Goal: Task Accomplishment & Management: Use online tool/utility

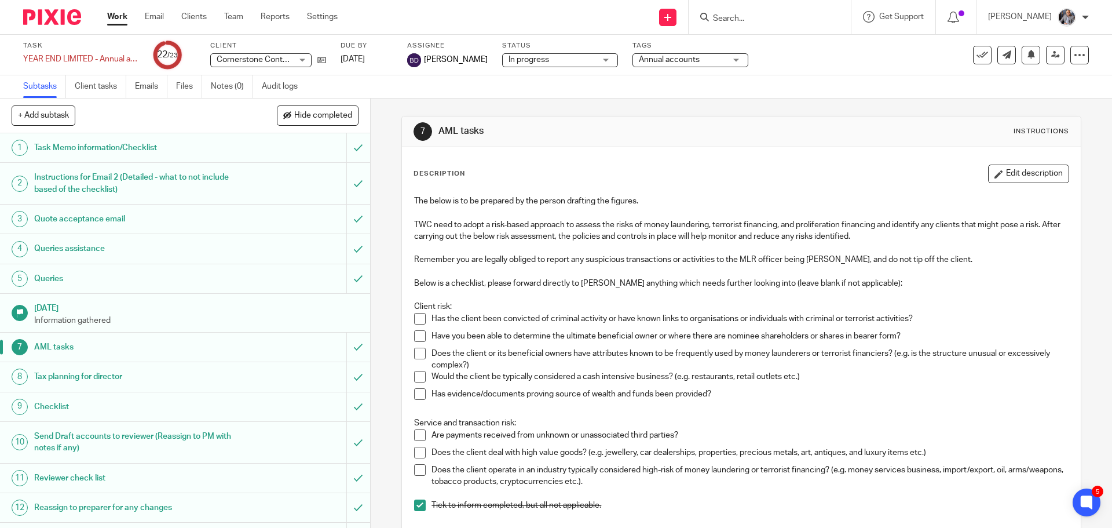
scroll to position [256, 0]
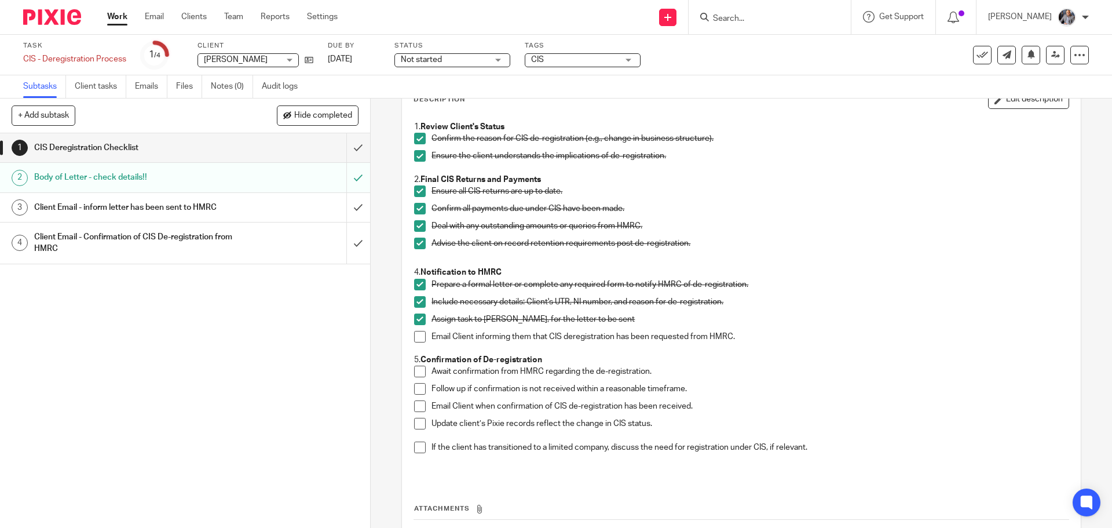
scroll to position [167, 0]
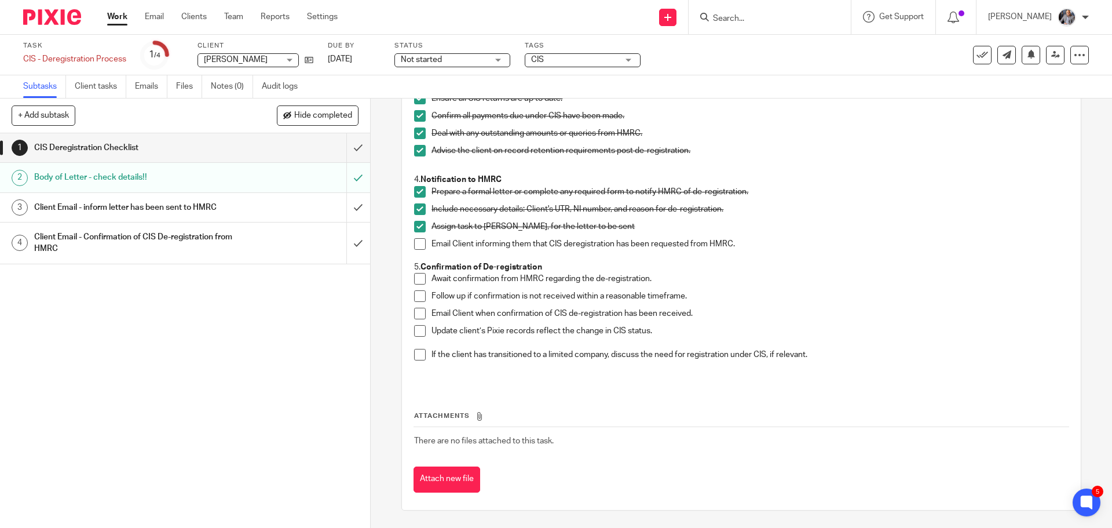
click at [72, 143] on h1 "CIS Deregistration Checklist" at bounding box center [134, 147] width 200 height 17
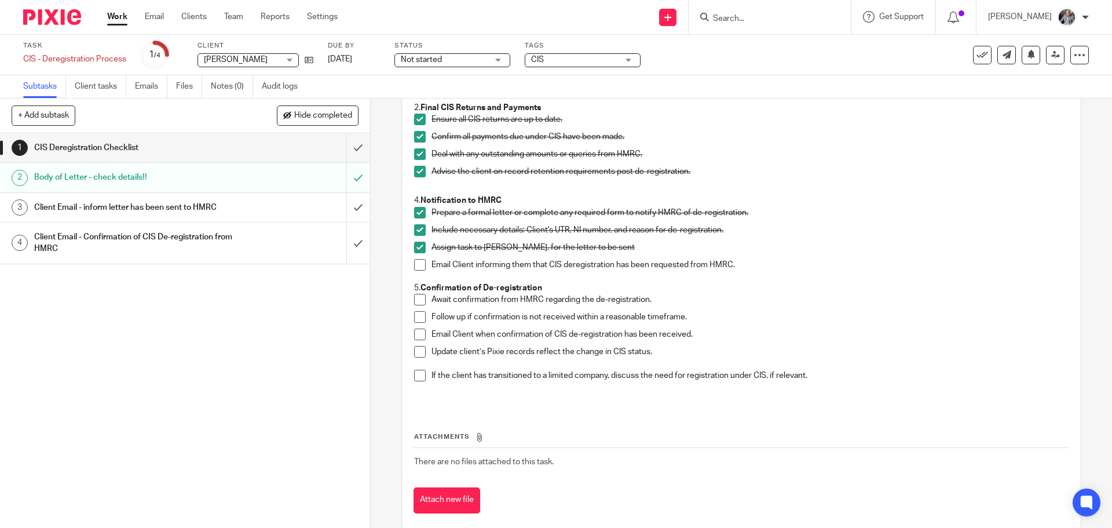
scroll to position [167, 0]
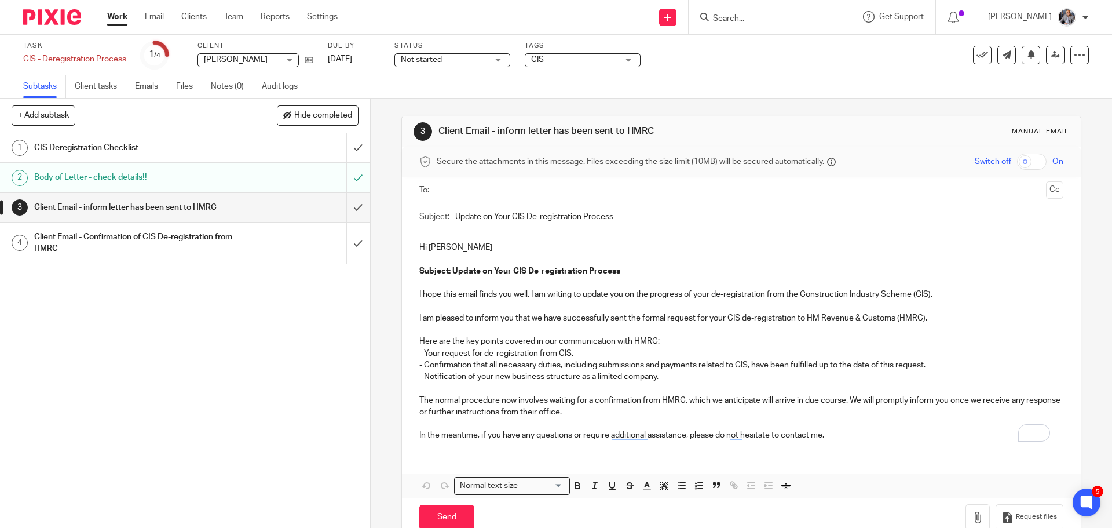
click at [105, 239] on h1 "Client Email - Confirmation of CIS De-registration from HMRC" at bounding box center [134, 243] width 200 height 30
click at [122, 174] on h1 "Body of Letter - check details!!" at bounding box center [134, 177] width 200 height 17
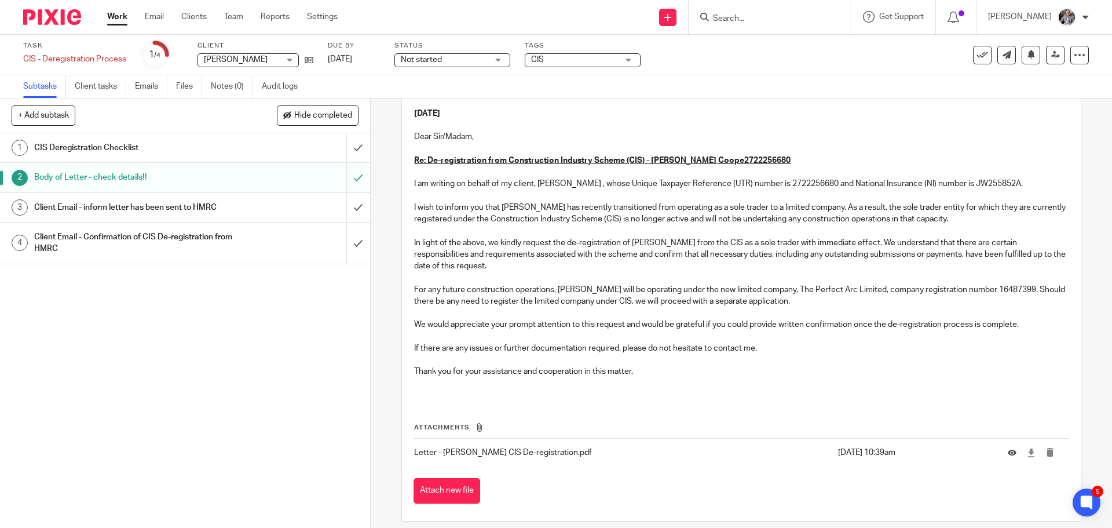
scroll to position [169, 0]
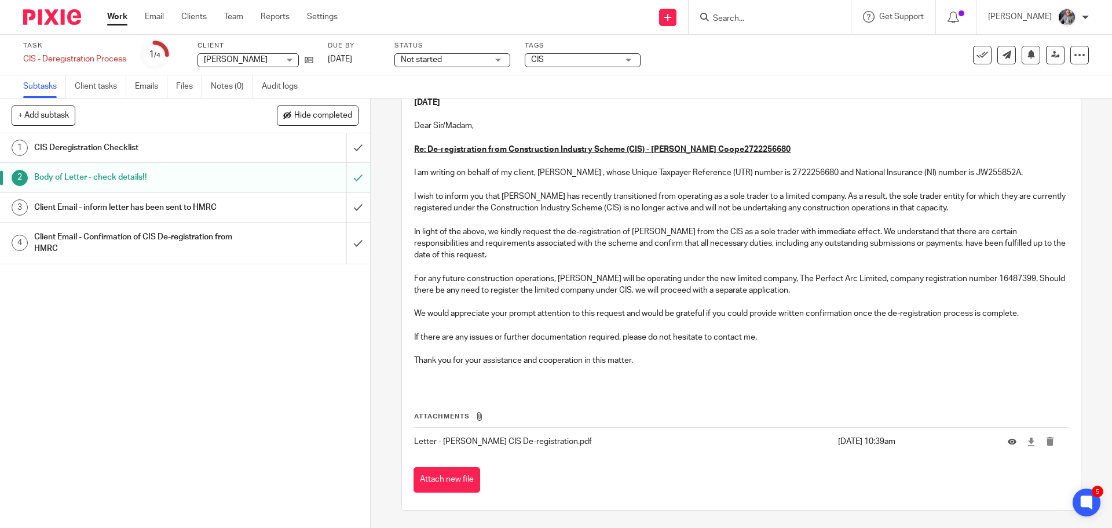
click at [60, 147] on h1 "CIS Deregistration Checklist" at bounding box center [134, 147] width 200 height 17
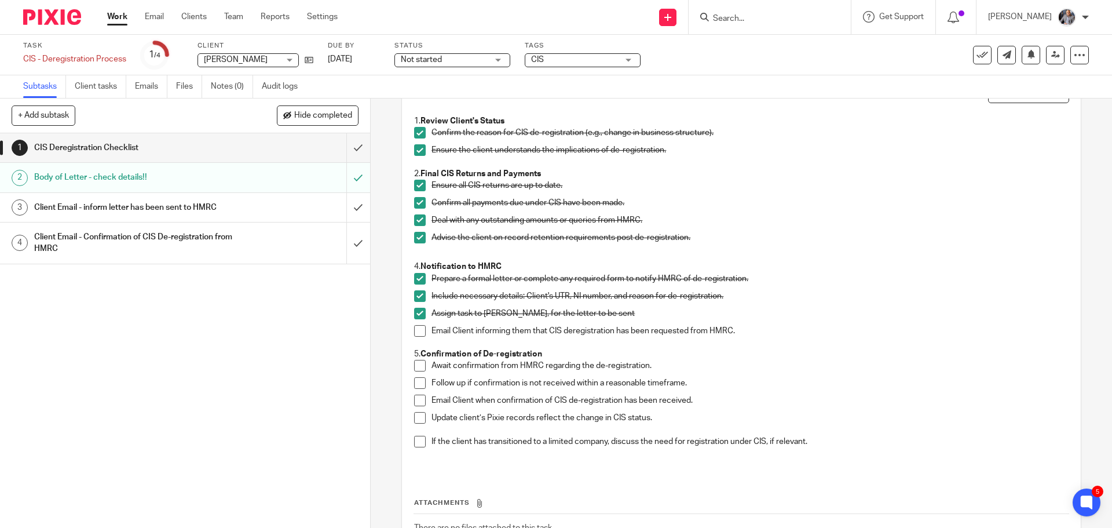
scroll to position [51, 0]
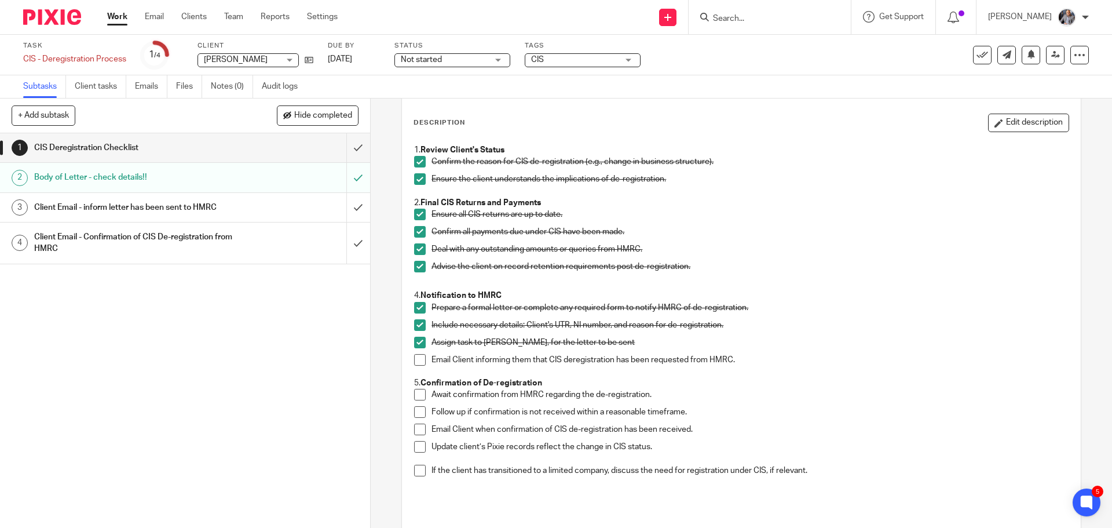
click at [125, 207] on h1 "Client Email - inform letter has been sent to HMRC" at bounding box center [134, 207] width 200 height 17
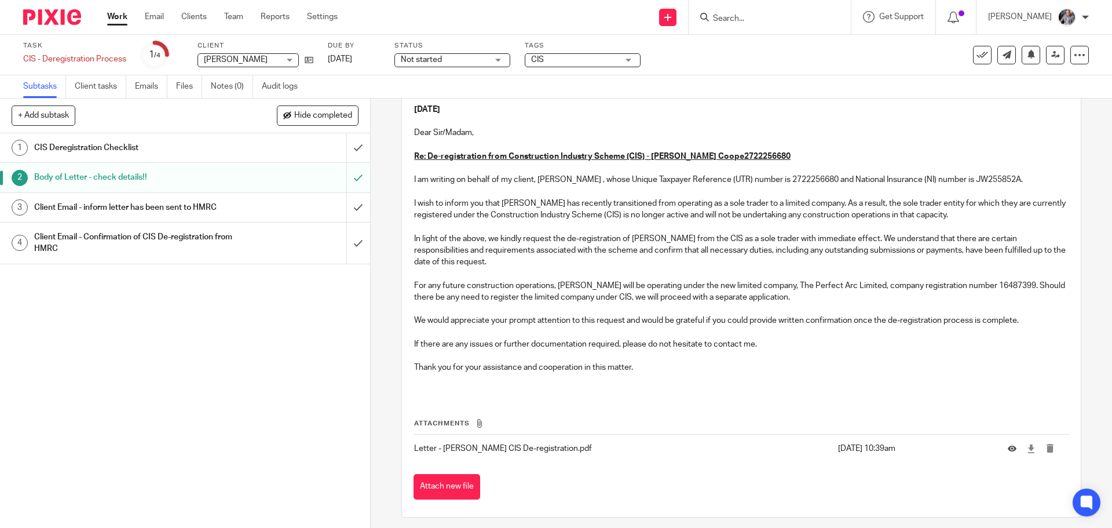
scroll to position [169, 0]
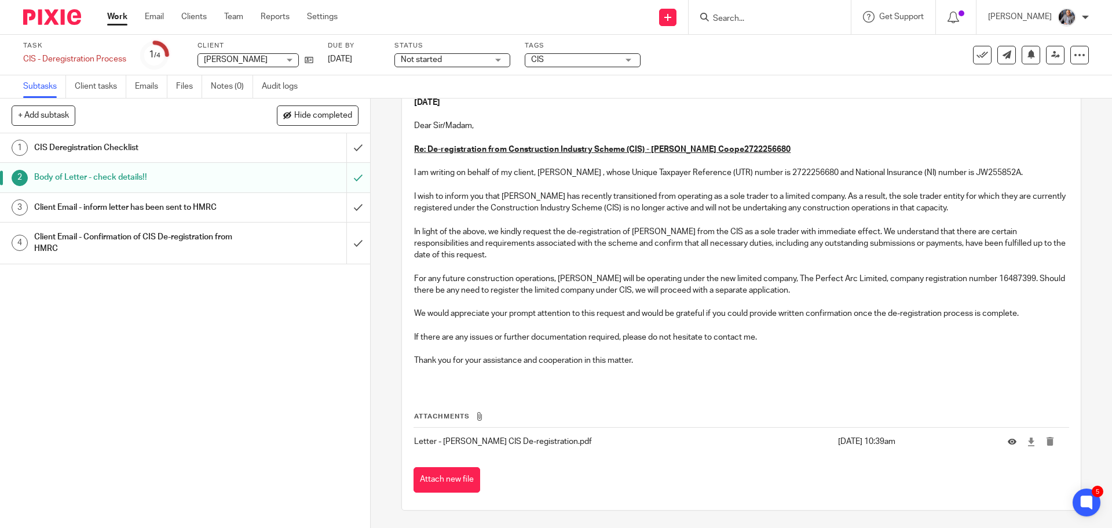
click at [491, 440] on p "Letter - [PERSON_NAME] CIS De-registration.pdf" at bounding box center [623, 442] width 418 height 12
click at [1027, 442] on icon at bounding box center [1031, 441] width 9 height 9
click at [143, 208] on h1 "Client Email - inform letter has been sent to HMRC" at bounding box center [134, 207] width 200 height 17
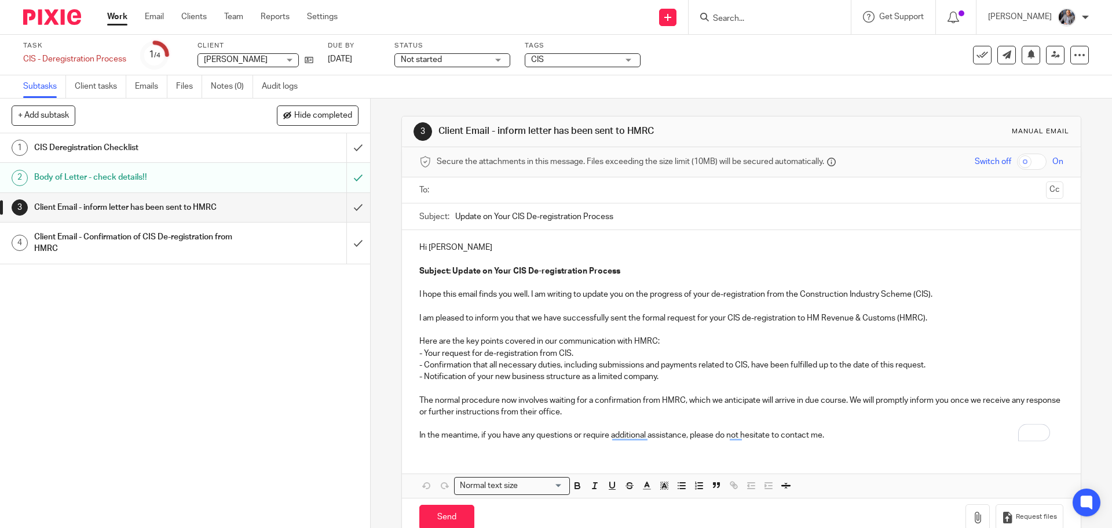
click at [480, 191] on input "text" at bounding box center [741, 190] width 600 height 13
click at [806, 409] on p "The normal procedure now involves waiting for a confirmation from HMRC, which w…" at bounding box center [741, 409] width 644 height 24
click at [923, 320] on p "I am pleased to inform you that we have successfully sent the formal request fo…" at bounding box center [741, 321] width 644 height 12
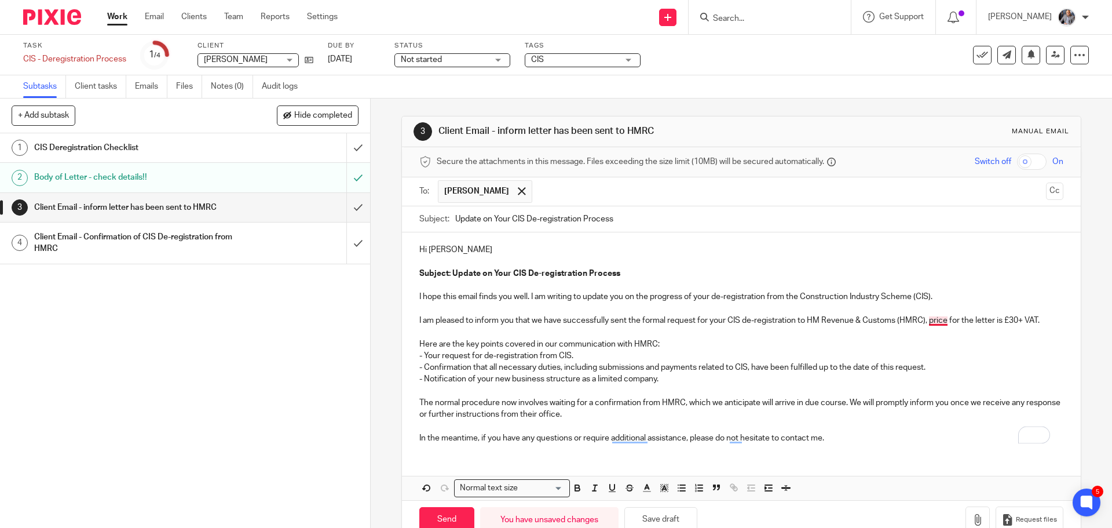
click at [936, 319] on p "I am pleased to inform you that we have successfully sent the formal request fo…" at bounding box center [741, 321] width 644 height 12
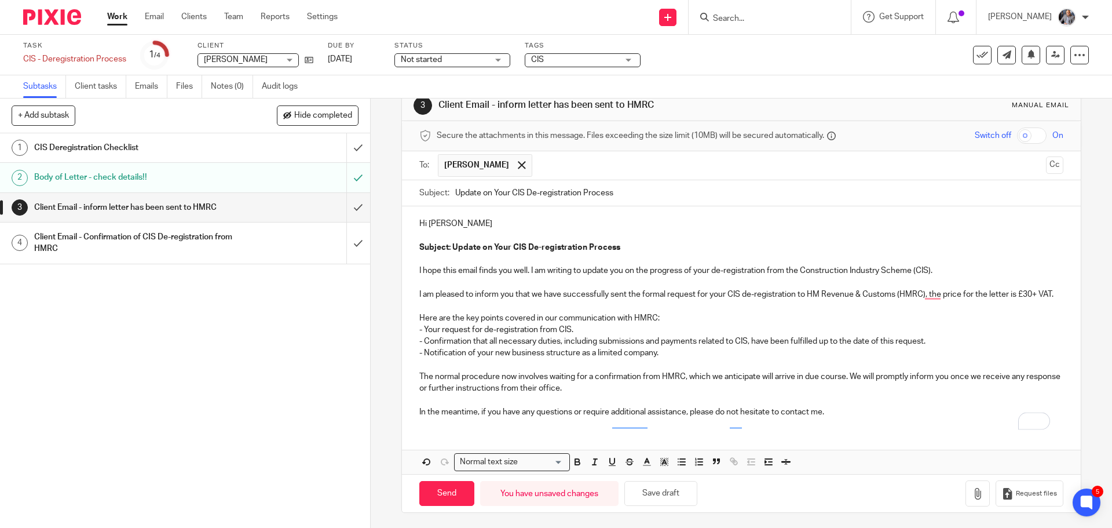
scroll to position [40, 0]
click at [442, 483] on input "Send" at bounding box center [446, 491] width 55 height 25
type input "Sent"
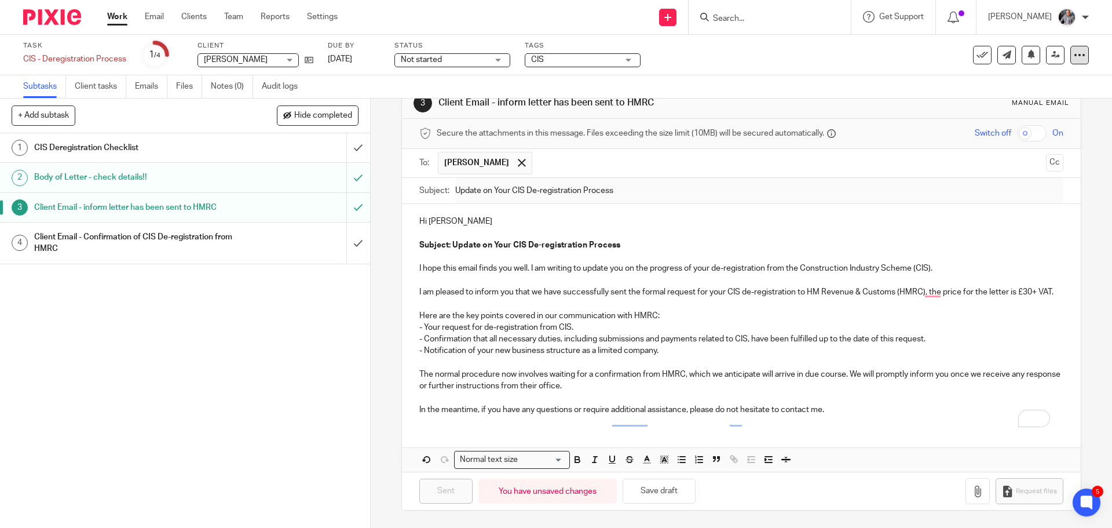
click at [1076, 55] on icon at bounding box center [1080, 55] width 12 height 12
click at [1025, 87] on span "See template in use" at bounding box center [1033, 84] width 72 height 8
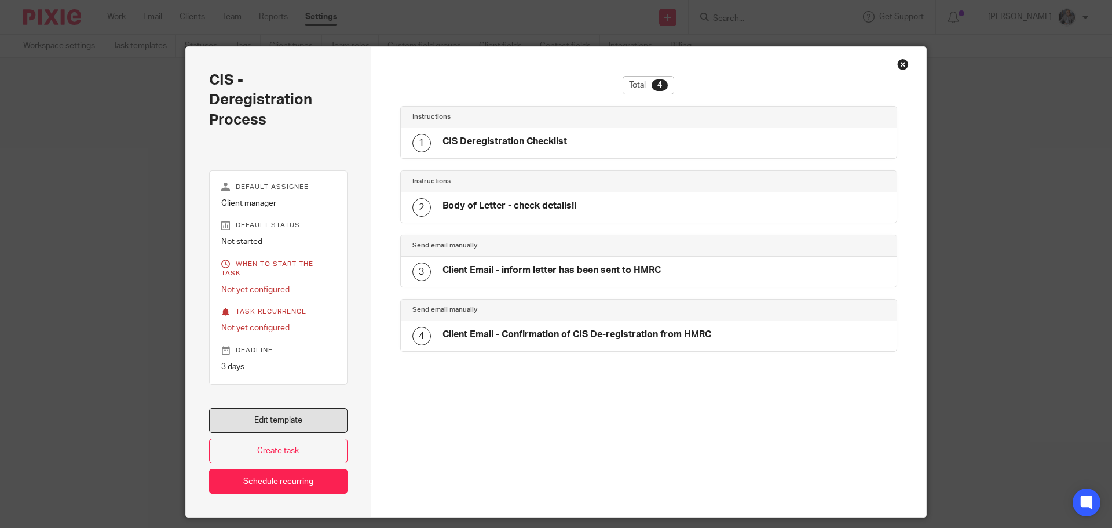
click at [268, 412] on link "Edit template" at bounding box center [278, 420] width 138 height 25
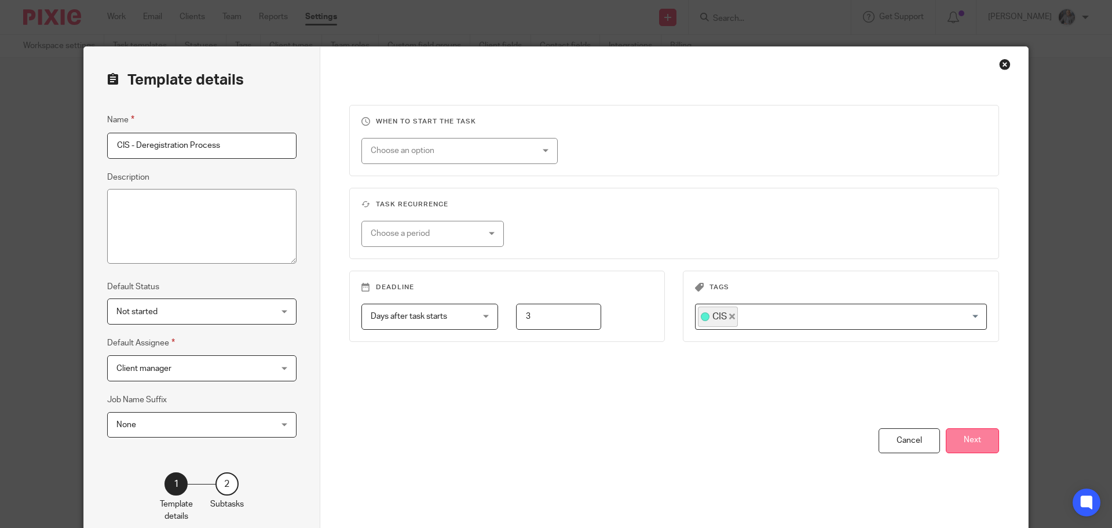
click at [985, 443] on button "Next" at bounding box center [972, 440] width 53 height 25
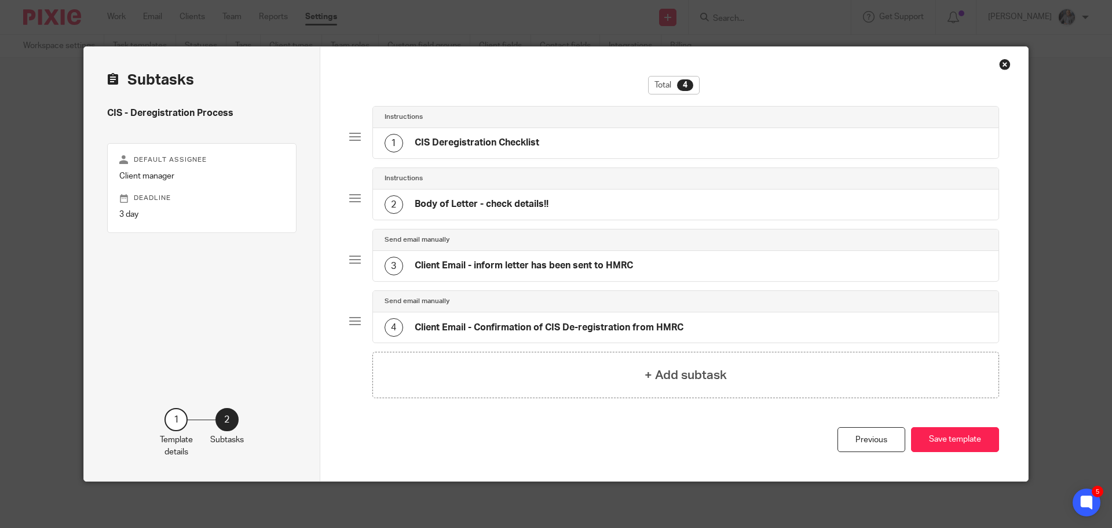
click at [460, 141] on h4 "CIS Deregistration Checklist" at bounding box center [477, 143] width 125 height 12
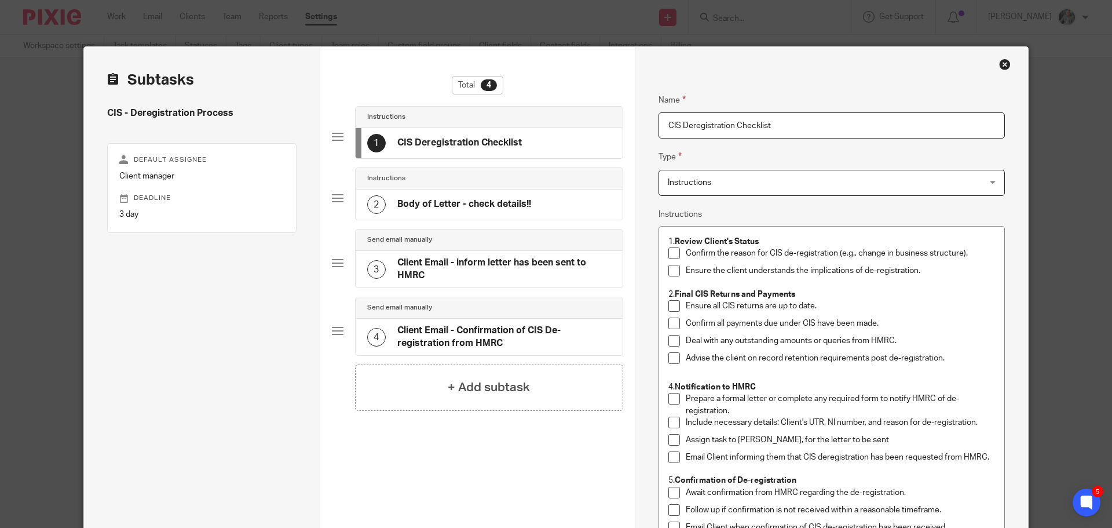
click at [451, 208] on h4 "Body of Letter - check details!!" at bounding box center [464, 204] width 134 height 12
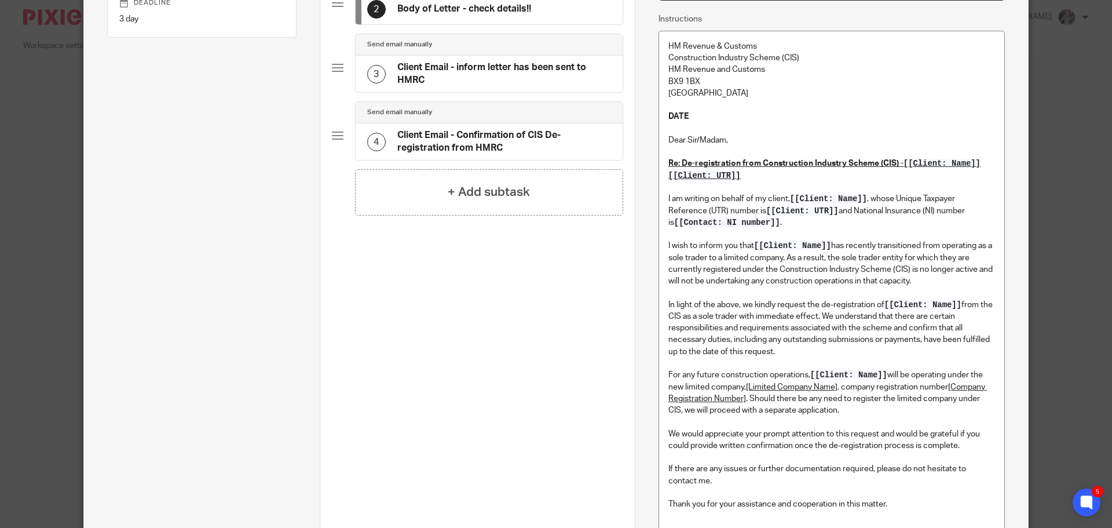
scroll to position [79, 0]
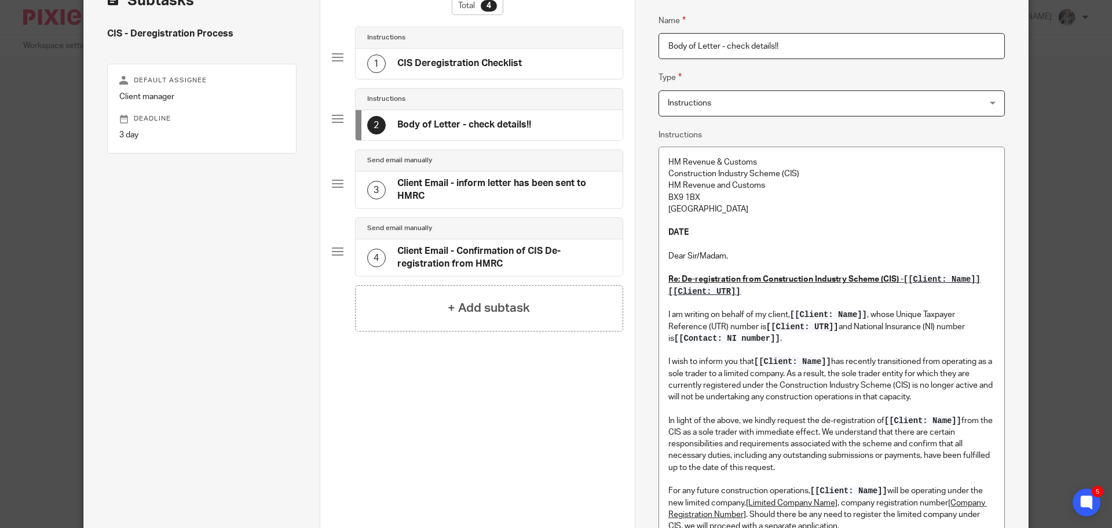
click at [450, 184] on h4 "Client Email - inform letter has been sent to HMRC" at bounding box center [504, 189] width 214 height 25
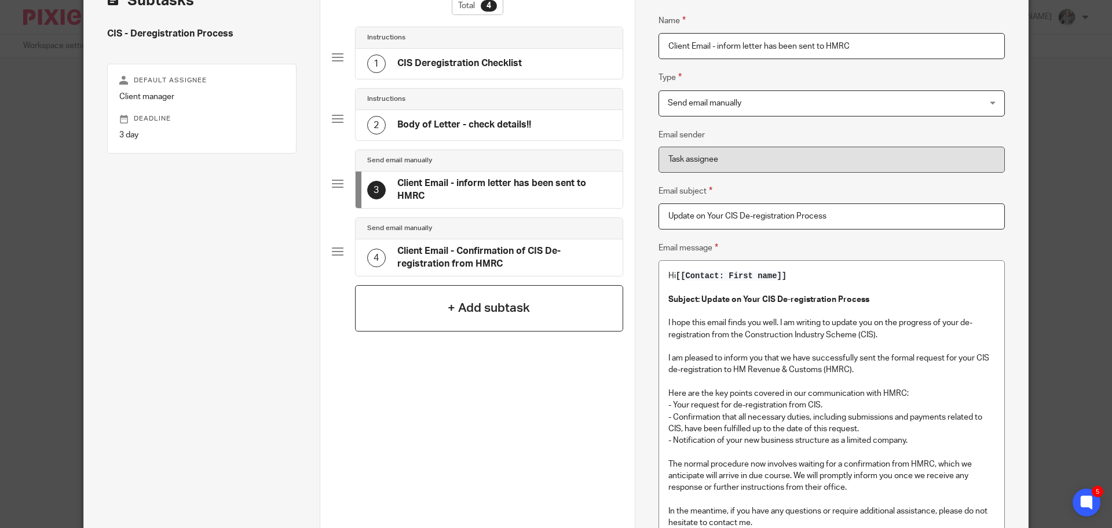
click at [500, 300] on h4 "+ Add subtask" at bounding box center [489, 308] width 82 height 18
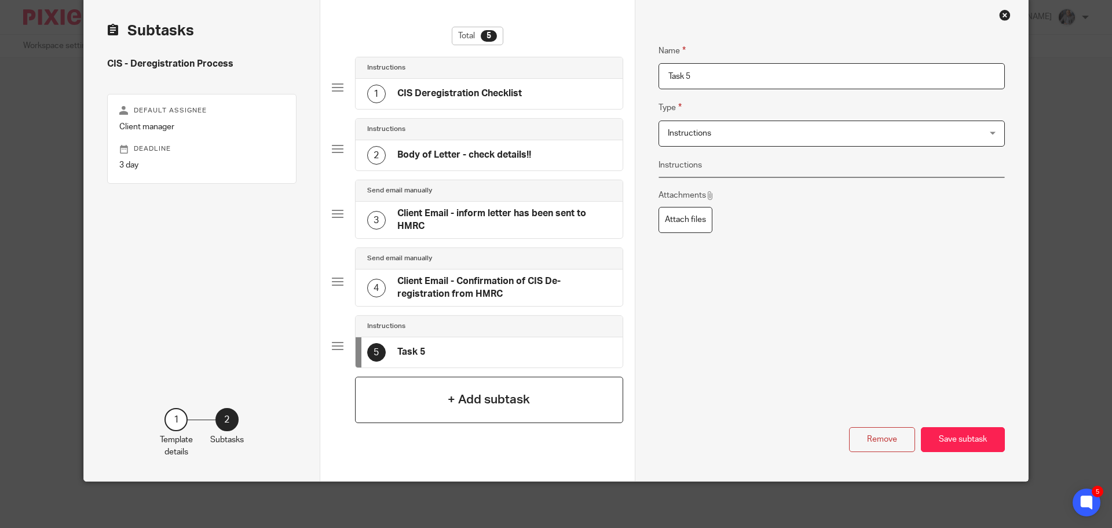
scroll to position [49, 0]
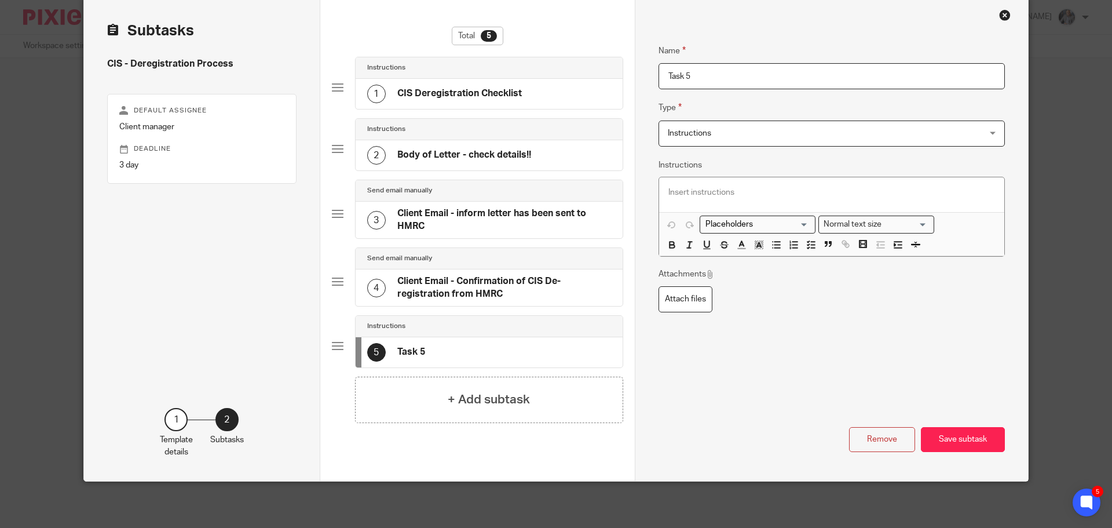
click at [717, 130] on span "Instructions" at bounding box center [802, 133] width 269 height 24
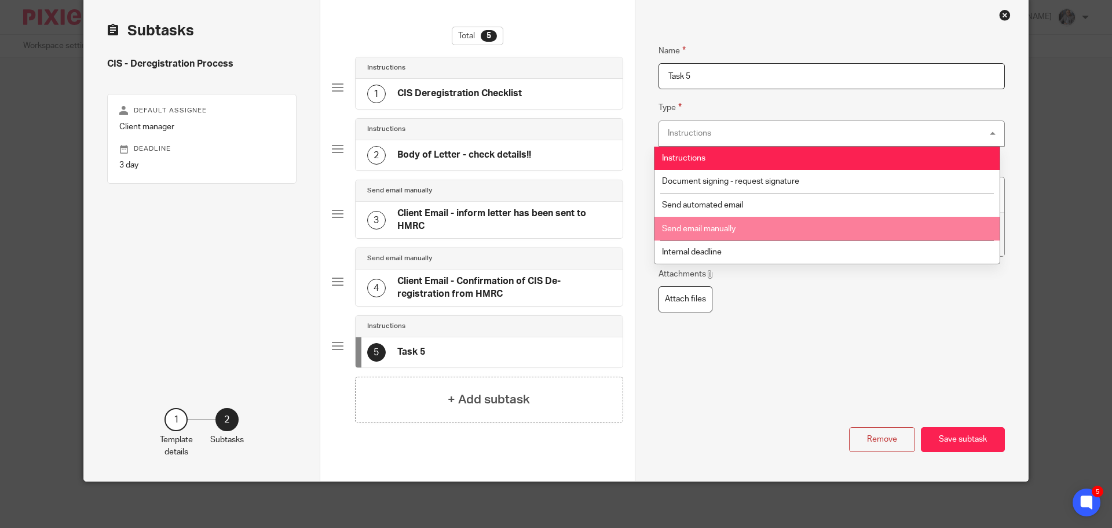
click at [714, 231] on span "Send email manually" at bounding box center [699, 229] width 74 height 8
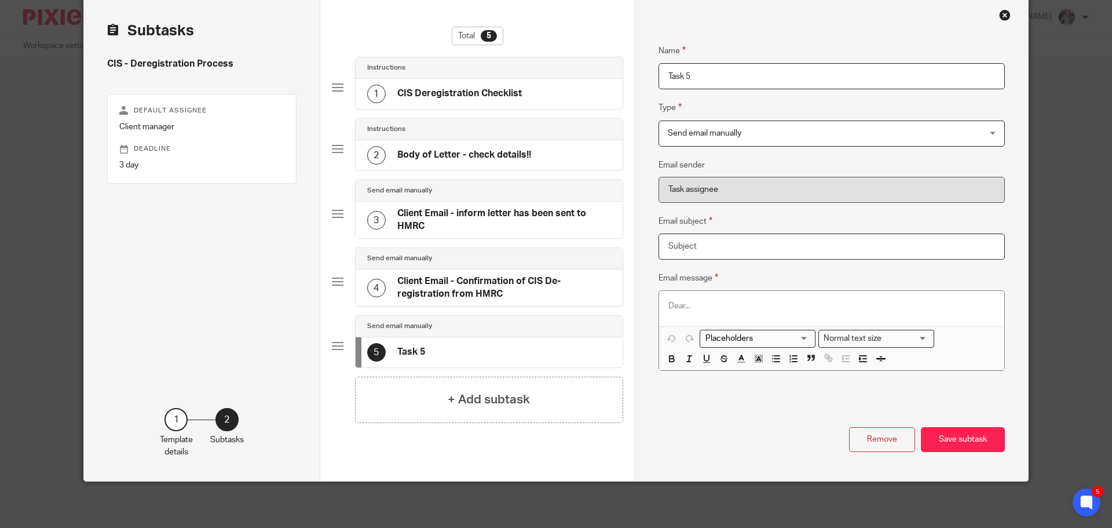
click at [694, 244] on input "Email subject" at bounding box center [832, 246] width 346 height 26
type input "DEREGISTER FOR CIS"
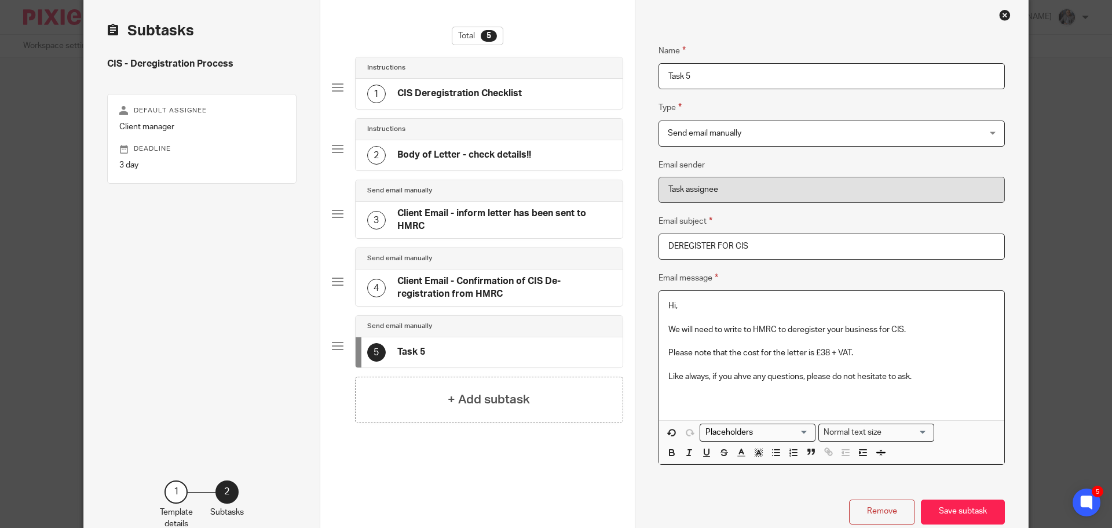
click at [671, 305] on p "Hi," at bounding box center [832, 306] width 327 height 12
click at [748, 434] on input "Search for option" at bounding box center [755, 432] width 107 height 12
click at [765, 465] on li "Contact: First name" at bounding box center [757, 466] width 115 height 15
click at [772, 331] on p "We will need to write to HMRC to deregister your business for CIS." at bounding box center [832, 330] width 327 height 12
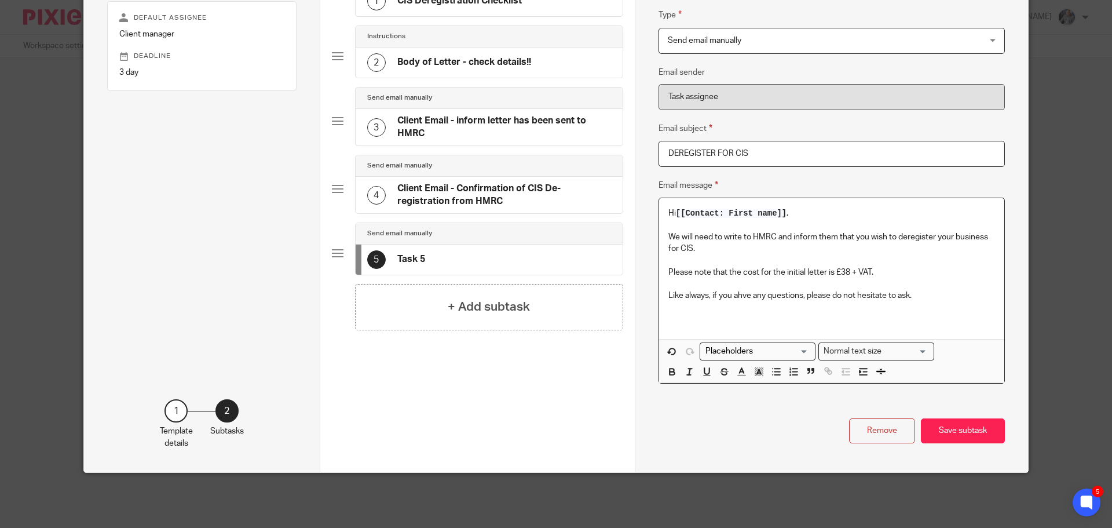
click at [957, 344] on div "Loading... Normal text size Loading... Remove Edit" at bounding box center [831, 361] width 345 height 44
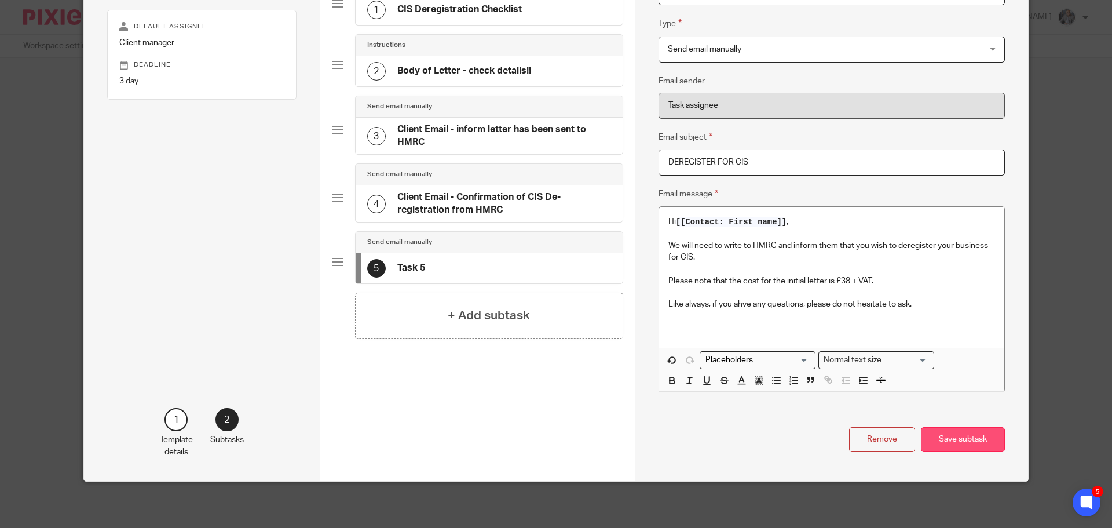
click at [958, 439] on button "Save subtask" at bounding box center [963, 439] width 84 height 25
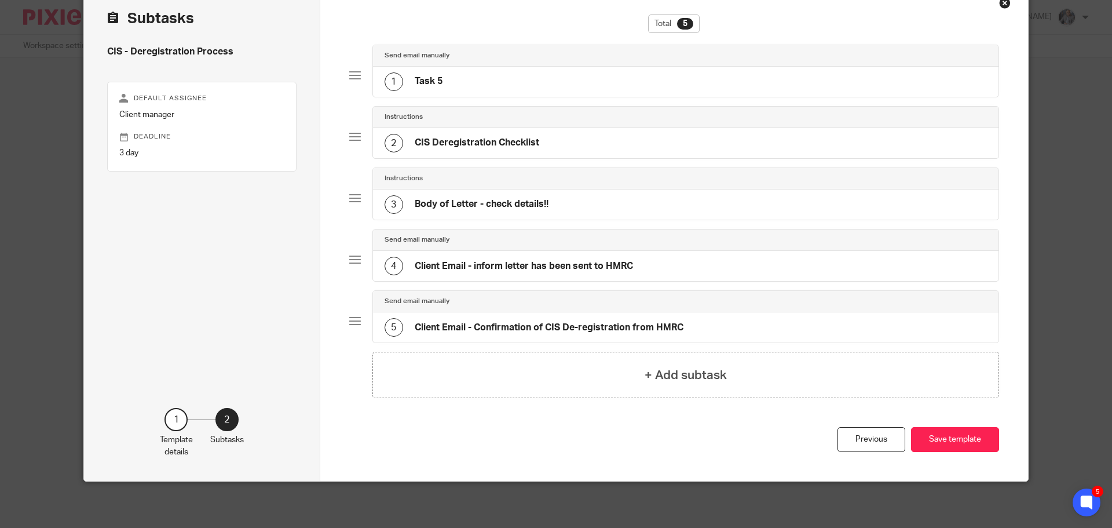
click at [419, 79] on h4 "Task 5" at bounding box center [429, 81] width 28 height 12
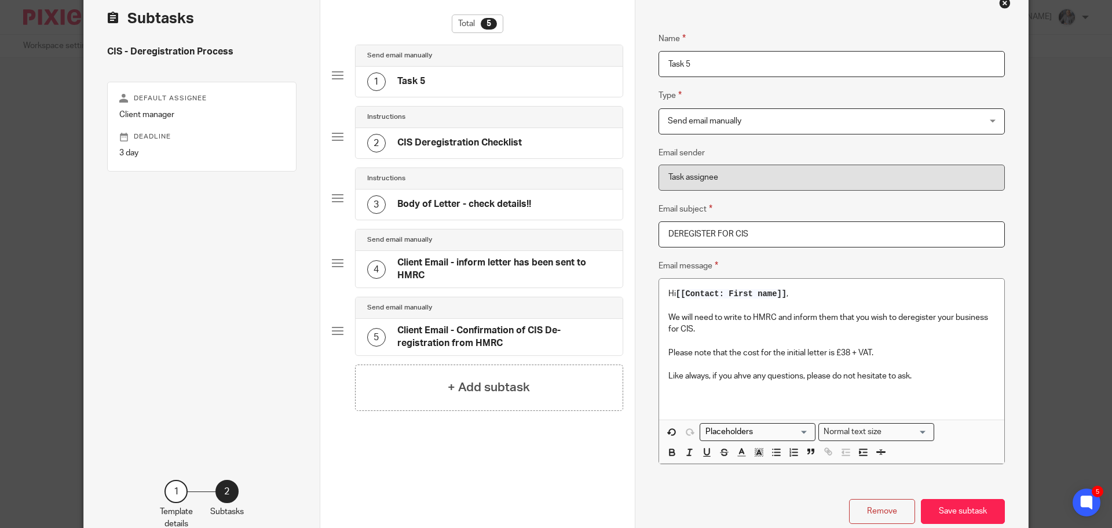
drag, startPoint x: 697, startPoint y: 64, endPoint x: 613, endPoint y: 63, distance: 84.0
click at [614, 63] on div "Subtasks CIS - Deregistration Process Default assignee Client manager Deadline …" at bounding box center [556, 269] width 944 height 567
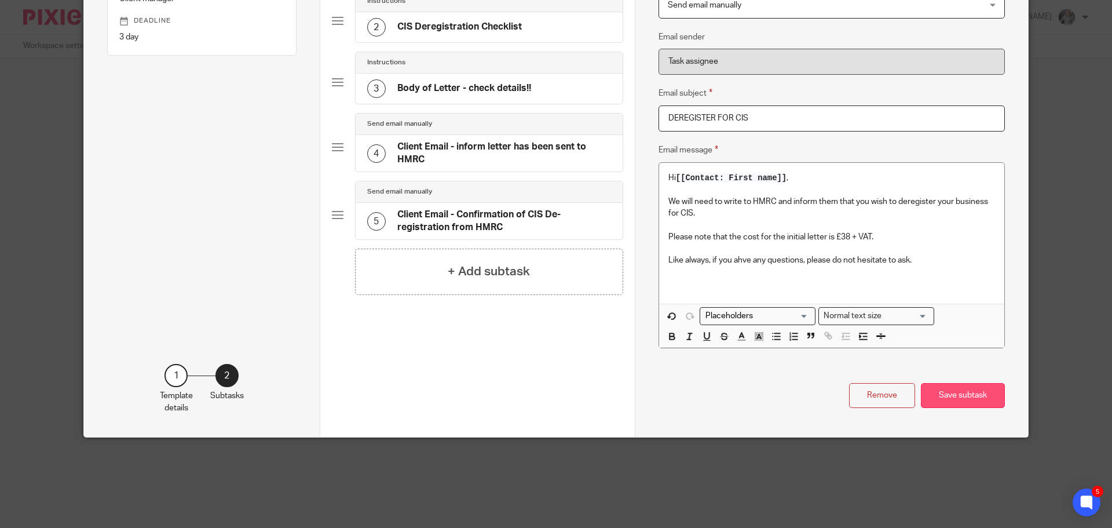
type input "Quote to client"
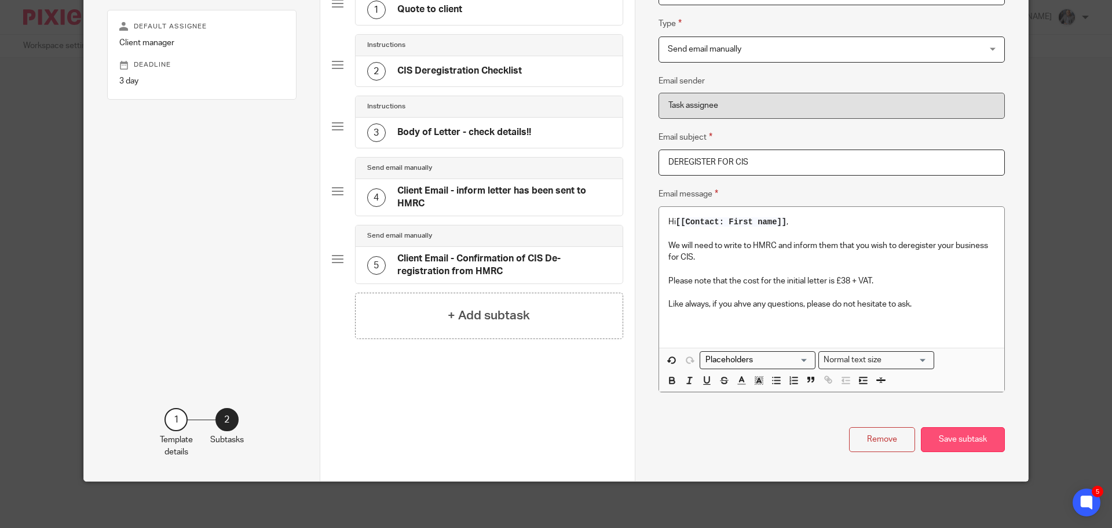
scroll to position [142, 0]
click at [947, 393] on div "Name Quote to client Type Send email manually Send email manually Instructions …" at bounding box center [832, 197] width 346 height 509
click at [425, 308] on div "+ Add subtask" at bounding box center [489, 316] width 268 height 46
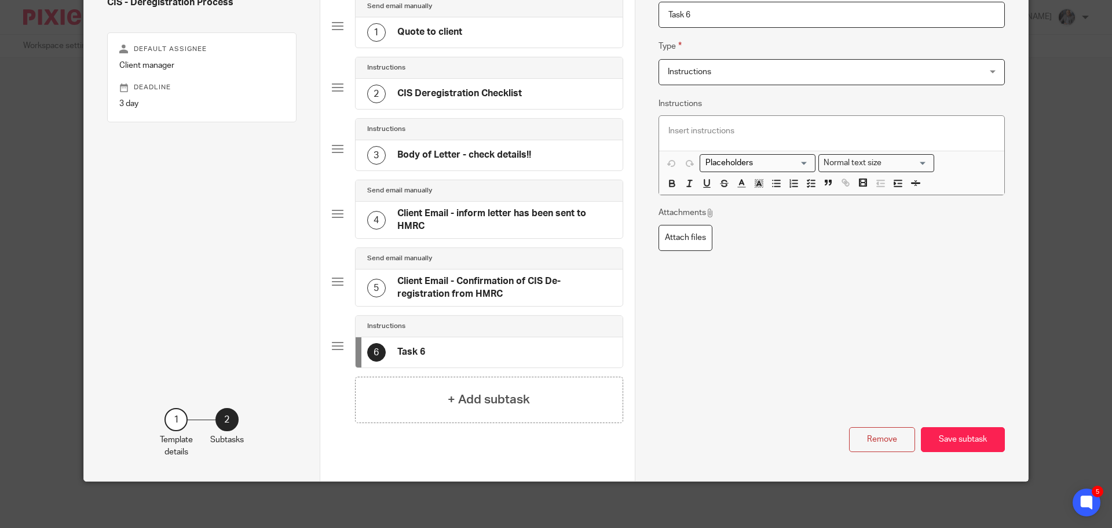
drag, startPoint x: 695, startPoint y: 16, endPoint x: 636, endPoint y: 14, distance: 59.7
click at [636, 14] on div "Name CIS Deregistration Checklist Type Instructions Instructions Instructions D…" at bounding box center [831, 208] width 393 height 545
type input "INVOICING"
click at [793, 187] on line "button" at bounding box center [795, 187] width 5 height 0
click at [806, 185] on icon "button" at bounding box center [811, 183] width 10 height 10
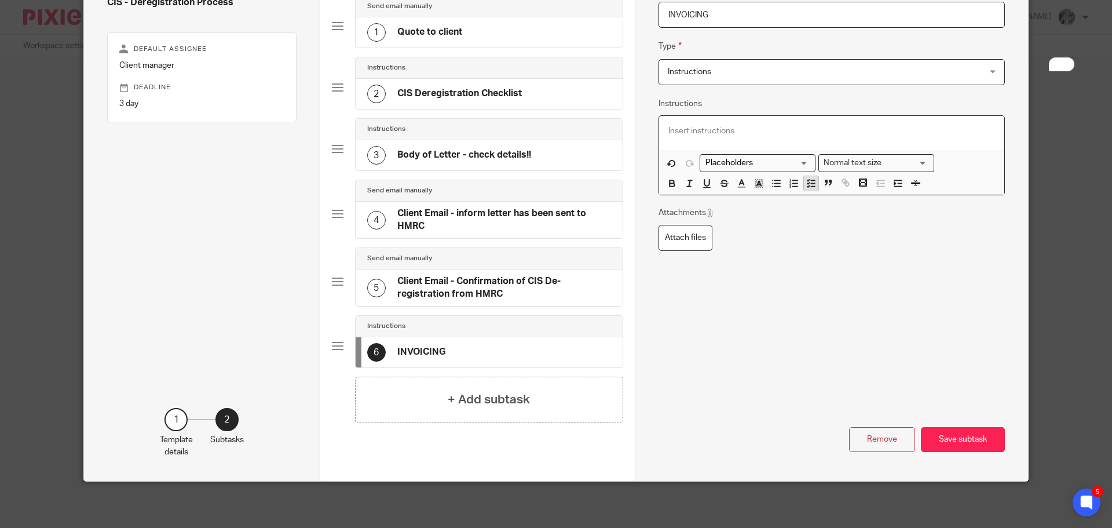
click at [806, 185] on icon "button" at bounding box center [811, 183] width 10 height 10
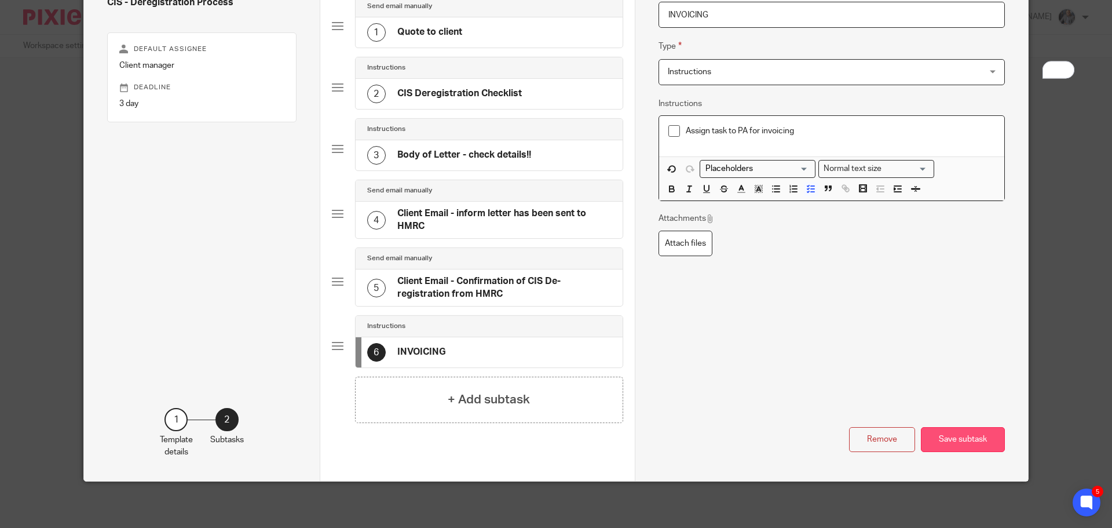
click at [971, 440] on button "Save subtask" at bounding box center [963, 439] width 84 height 25
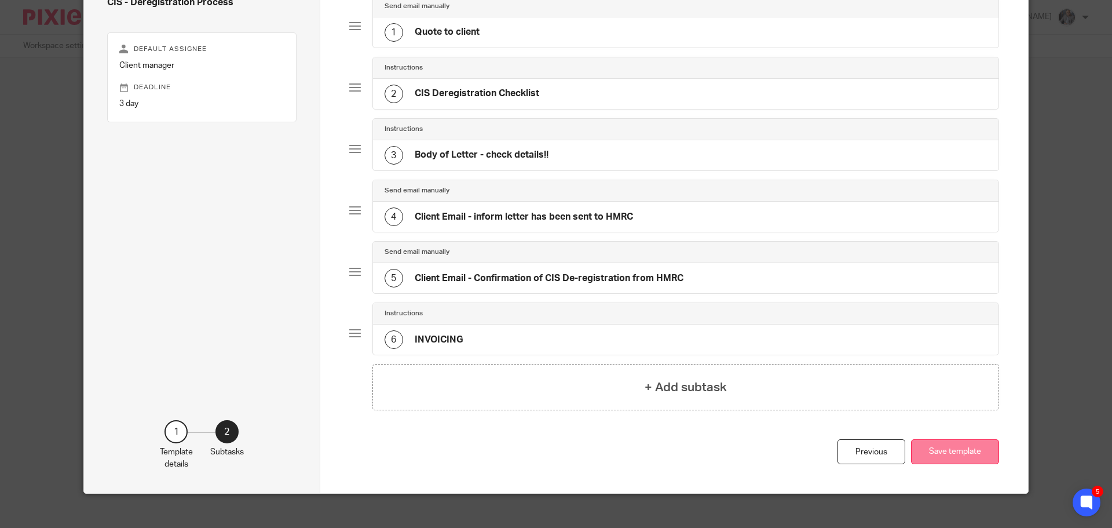
click at [948, 458] on button "Save template" at bounding box center [955, 451] width 88 height 25
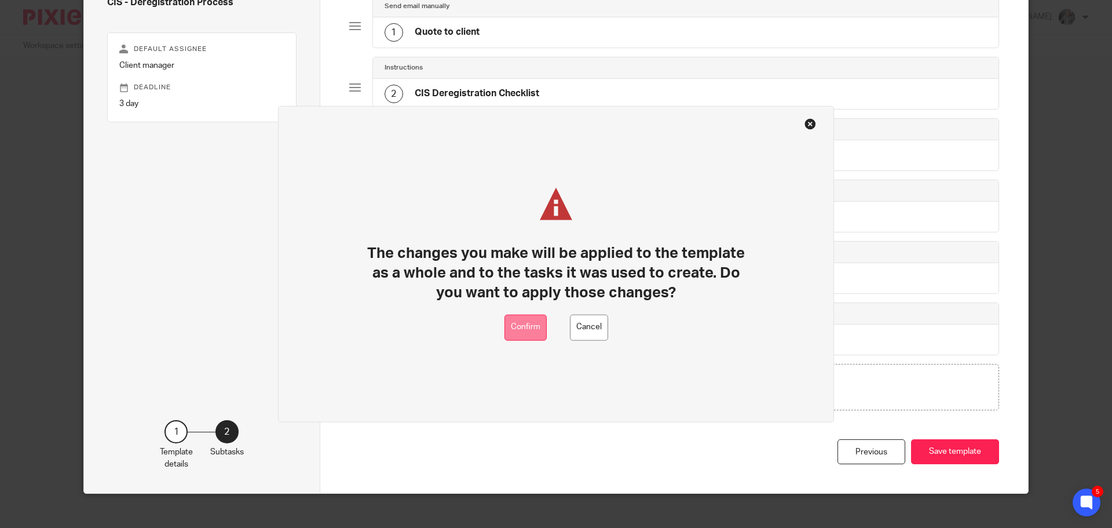
click at [537, 331] on button "Confirm" at bounding box center [526, 327] width 42 height 26
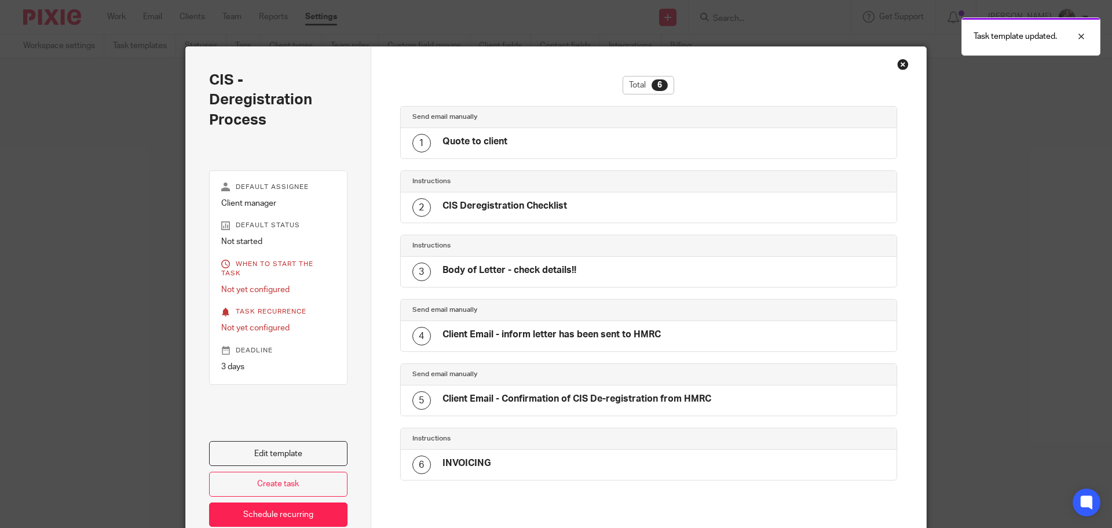
click at [900, 65] on div "Close this dialog window" at bounding box center [903, 65] width 12 height 12
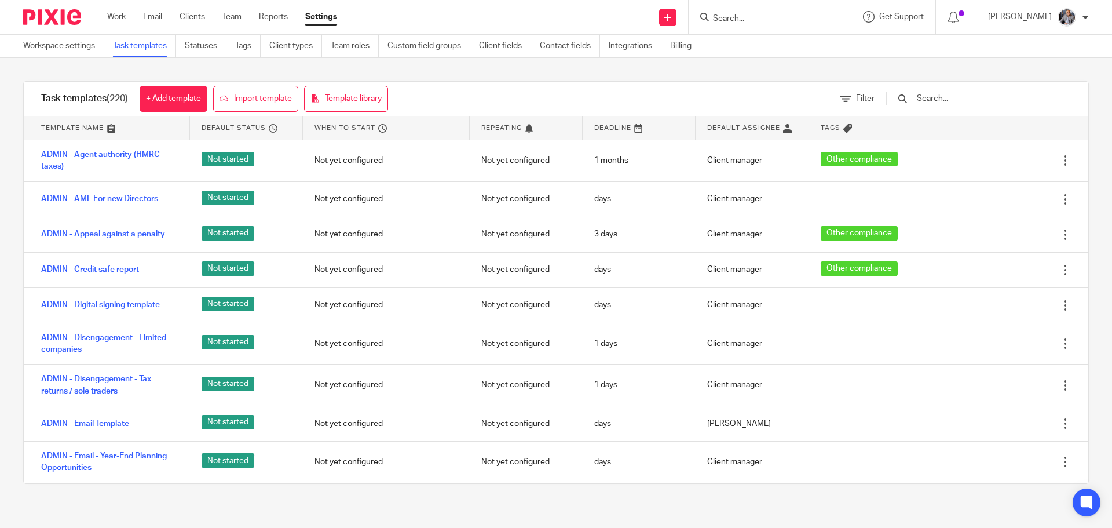
click at [772, 12] on form at bounding box center [773, 17] width 123 height 14
click at [760, 16] on input "Search" at bounding box center [764, 19] width 104 height 10
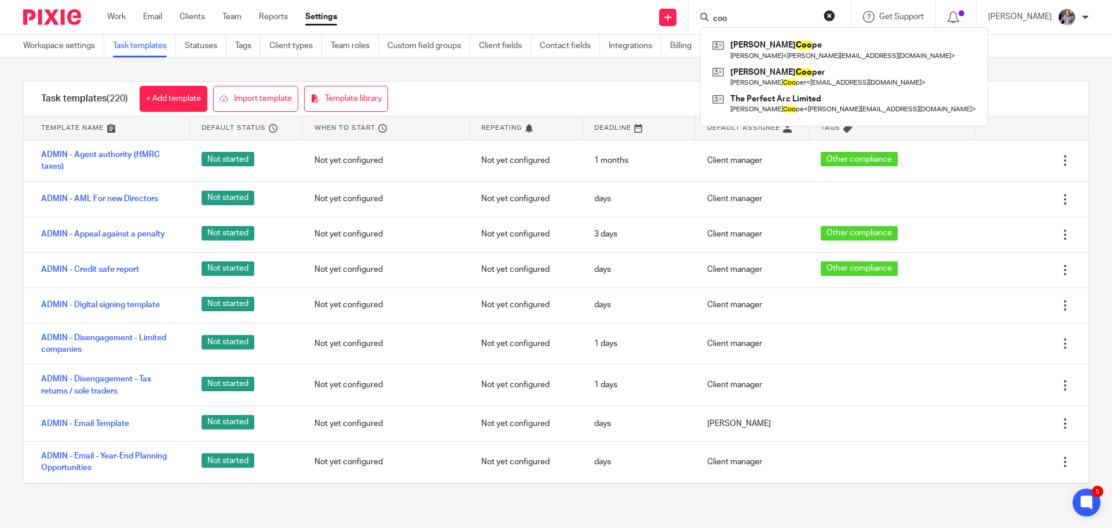
type input "coo"
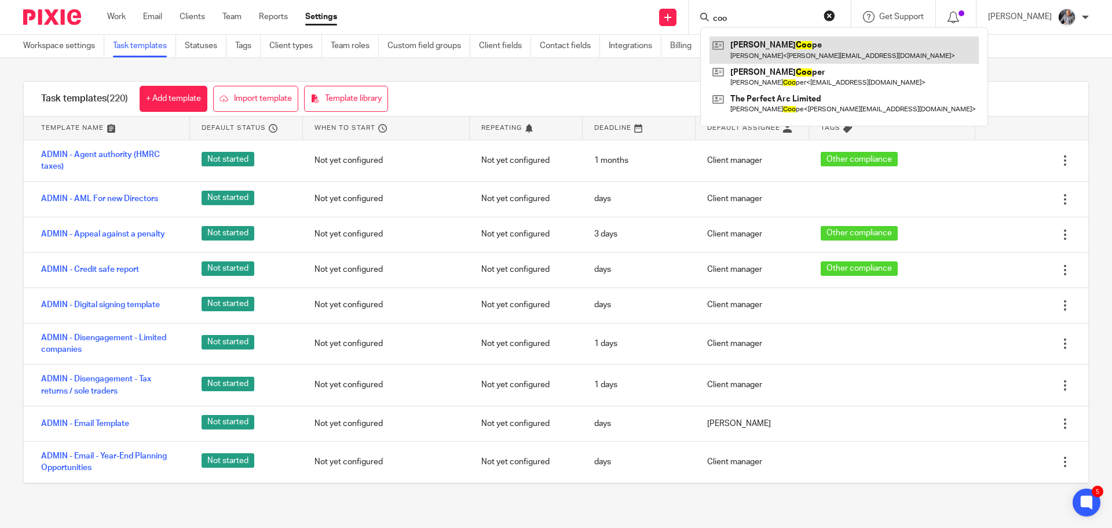
click at [755, 50] on link at bounding box center [844, 49] width 269 height 27
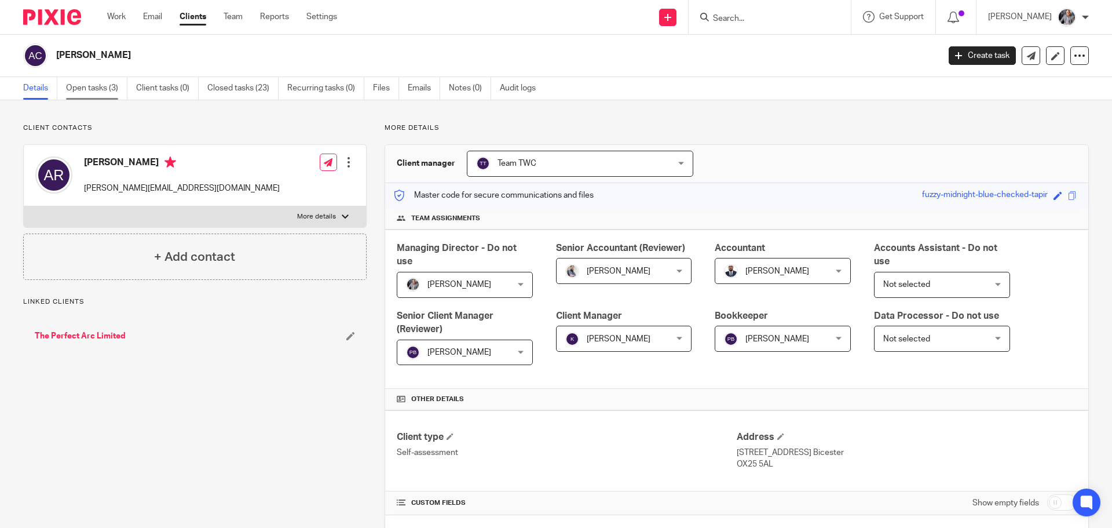
click at [94, 85] on link "Open tasks (3)" at bounding box center [96, 88] width 61 height 23
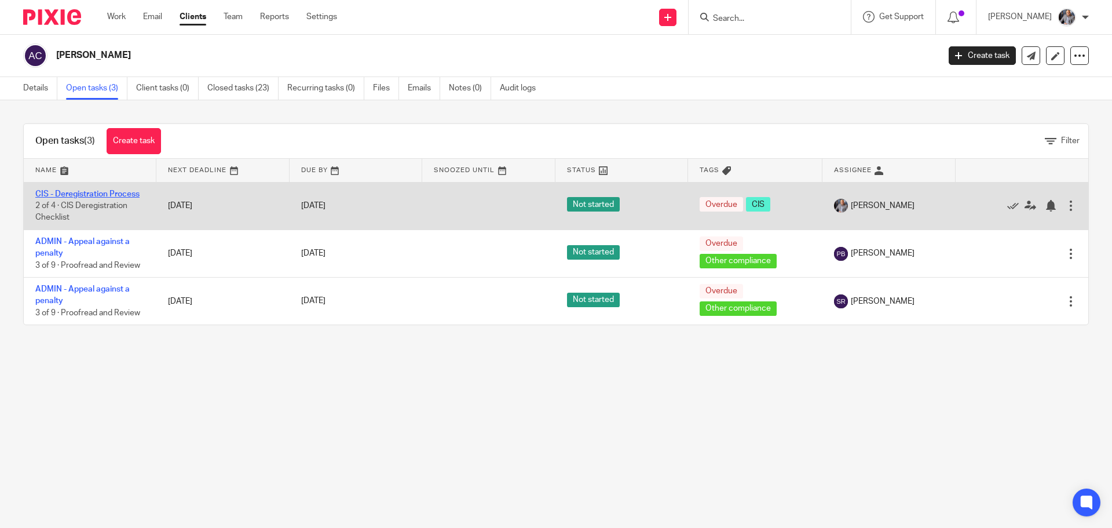
click at [57, 192] on link "CIS - Deregistration Process" at bounding box center [87, 194] width 104 height 8
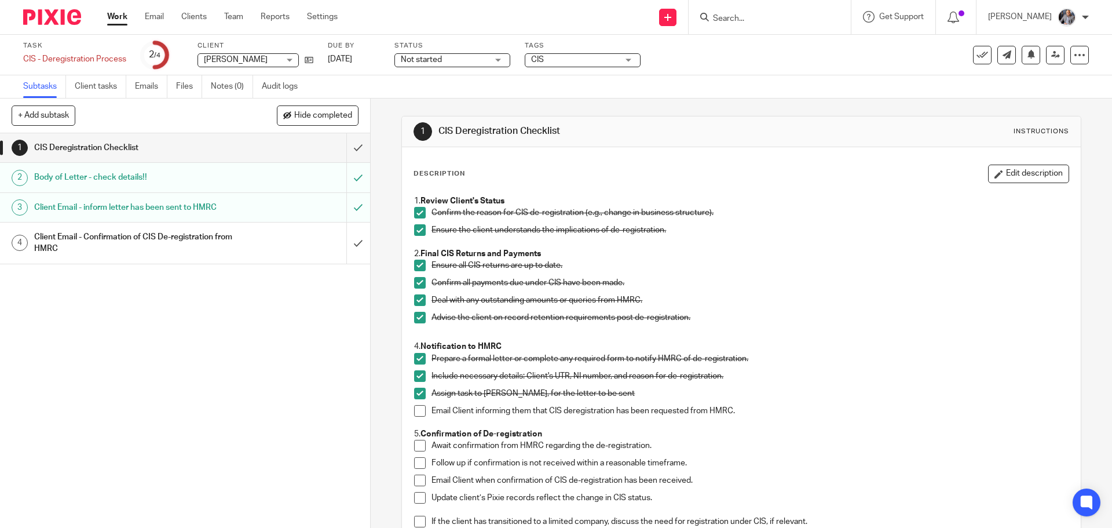
click at [104, 239] on h1 "Client Email - Confirmation of CIS De-registration from HMRC" at bounding box center [134, 243] width 200 height 30
